Goal: Obtain resource: Download file/media

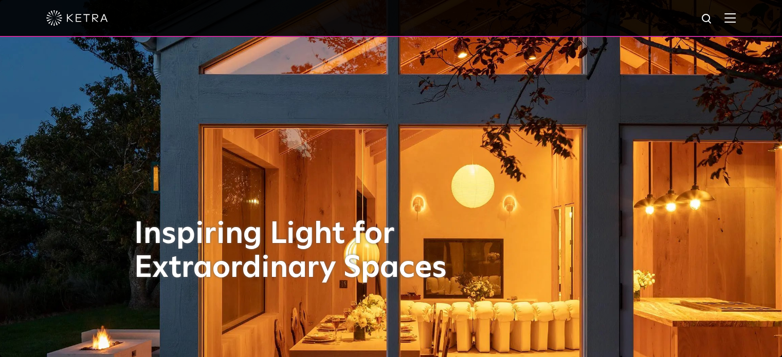
click at [736, 15] on img at bounding box center [730, 18] width 11 height 10
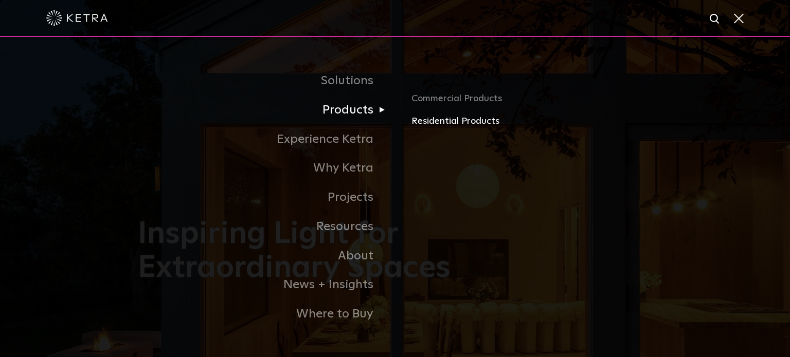
click at [432, 119] on link "Residential Products" at bounding box center [531, 121] width 241 height 15
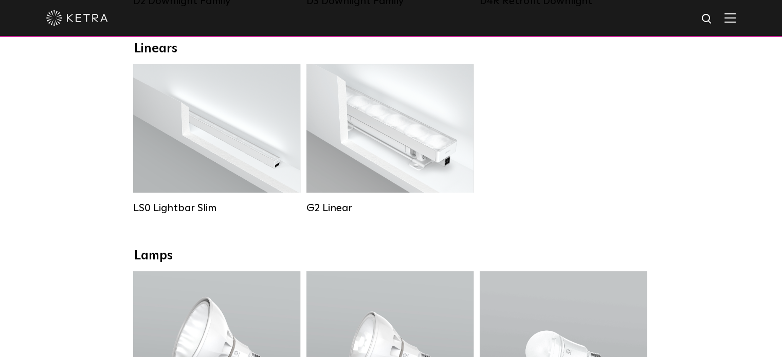
scroll to position [367, 0]
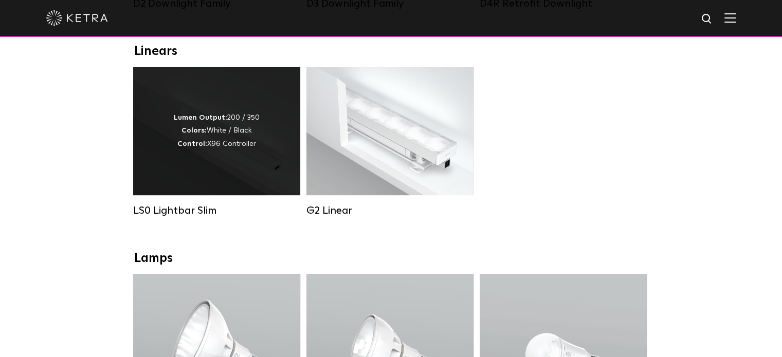
click at [188, 185] on div "Lumen Output: 200 / 350 Colors: White / Black Control: X96 Controller" at bounding box center [216, 131] width 167 height 129
click at [214, 177] on div "Lumen Output: 200 / 350 Colors: White / Black Control: X96 Controller" at bounding box center [216, 131] width 167 height 129
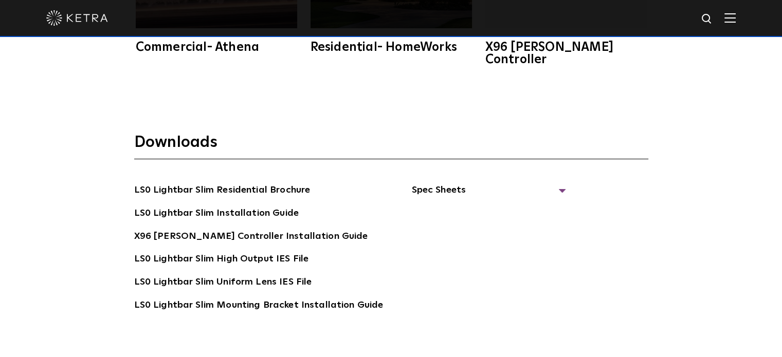
scroll to position [1775, 0]
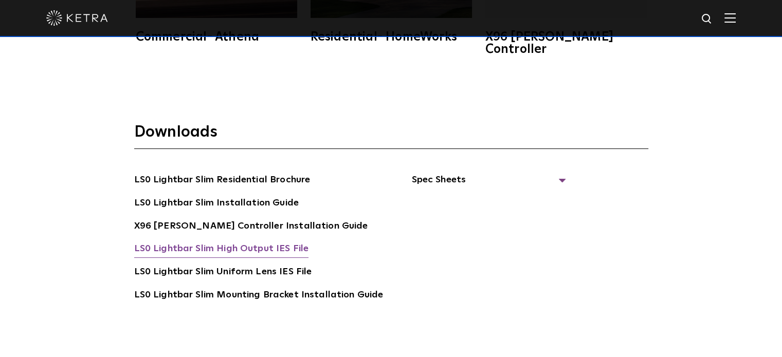
click at [239, 242] on link "LS0 Lightbar Slim High Output IES File" at bounding box center [221, 250] width 175 height 16
click at [502, 249] on ul "Spec Sheets LS0 Lightbar Slim Spec Sheet X96 [PERSON_NAME] Controller Spec Sheet" at bounding box center [474, 253] width 183 height 160
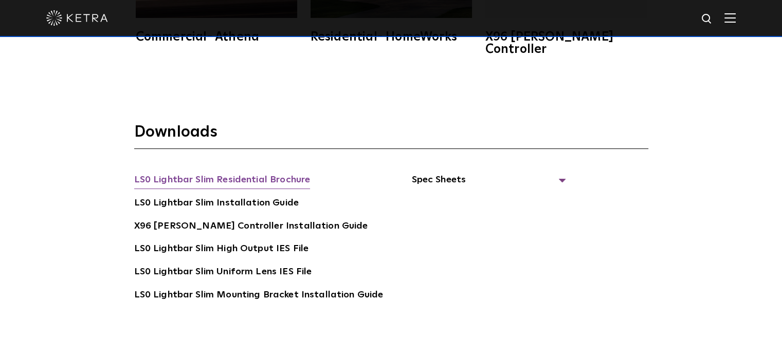
click at [263, 173] on link "LS0 Lightbar Slim Residential Brochure" at bounding box center [222, 181] width 176 height 16
